Goal: Find specific page/section: Find specific page/section

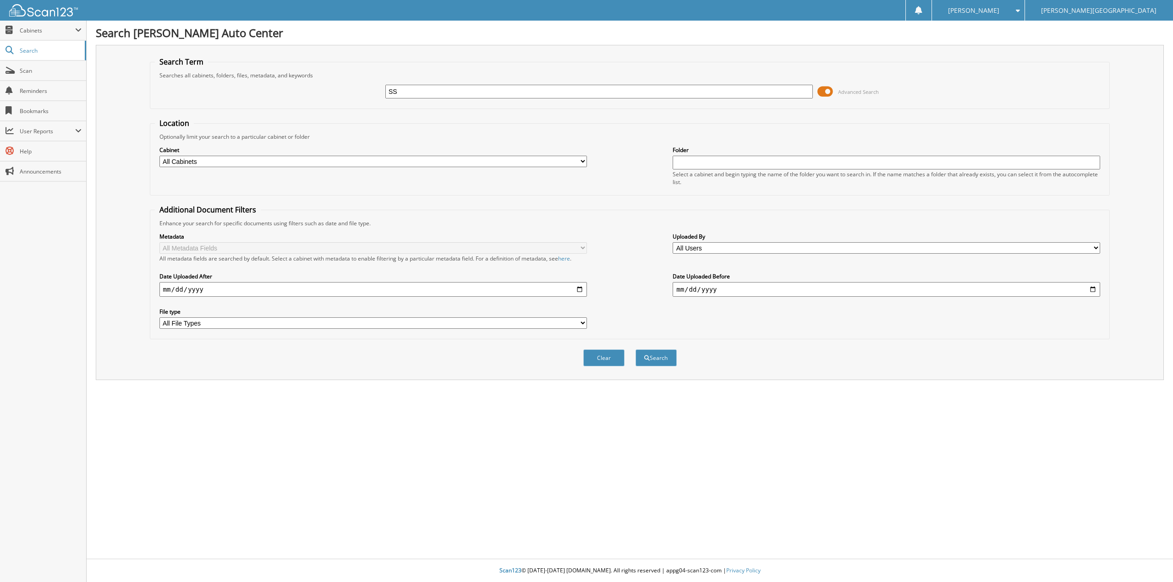
type input "SS"
click at [635, 350] on button "Search" at bounding box center [655, 358] width 41 height 17
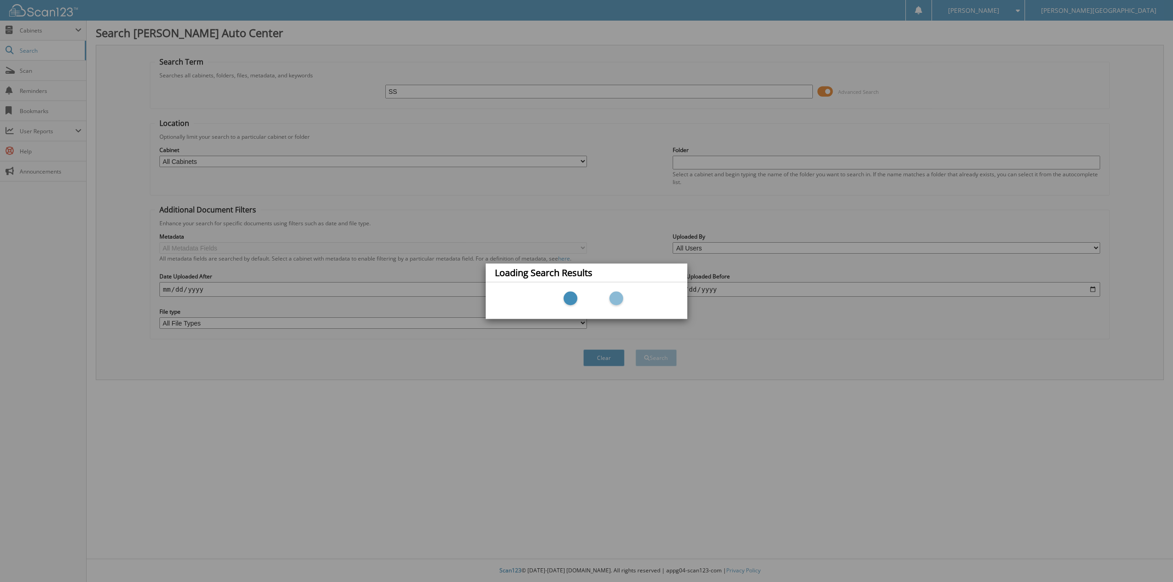
click at [462, 133] on div "Loading Search Results" at bounding box center [586, 291] width 1173 height 582
drag, startPoint x: 611, startPoint y: 341, endPoint x: 587, endPoint y: 339, distance: 23.9
click at [609, 344] on div "Loading Search Results" at bounding box center [586, 291] width 1173 height 582
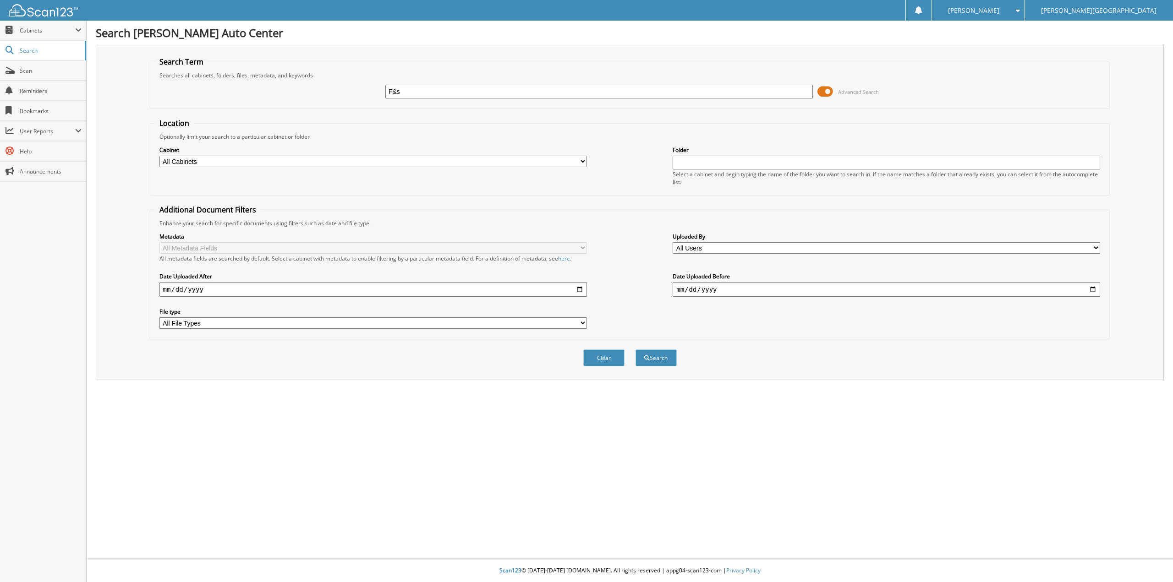
type input "F&s"
click at [635, 350] on button "Search" at bounding box center [655, 358] width 41 height 17
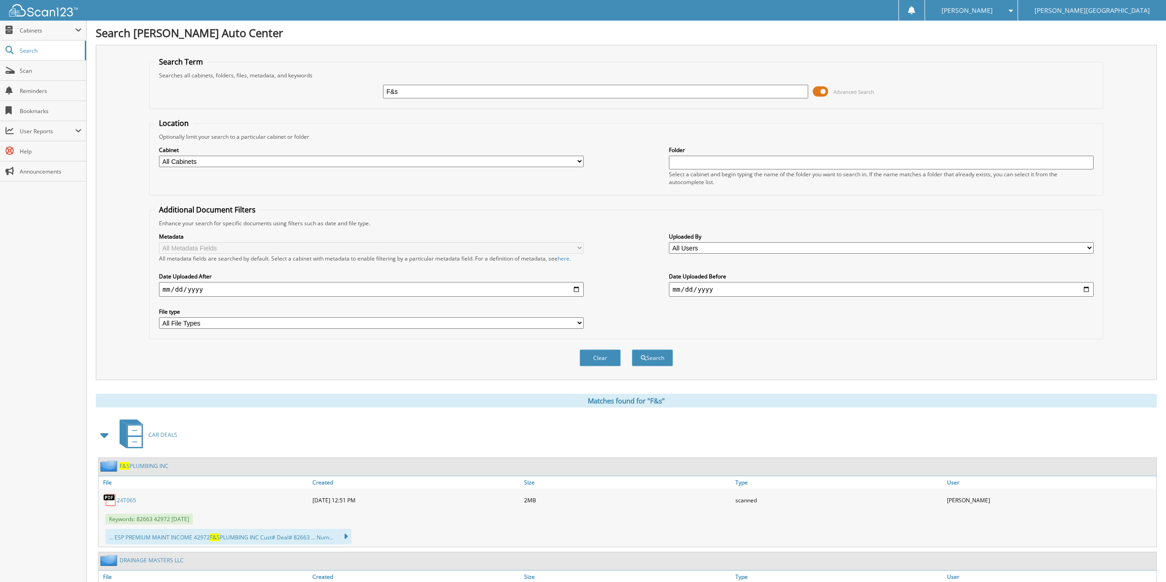
click at [158, 466] on link "F&S PLUMBING INC" at bounding box center [144, 466] width 49 height 8
